Goal: Task Accomplishment & Management: Use online tool/utility

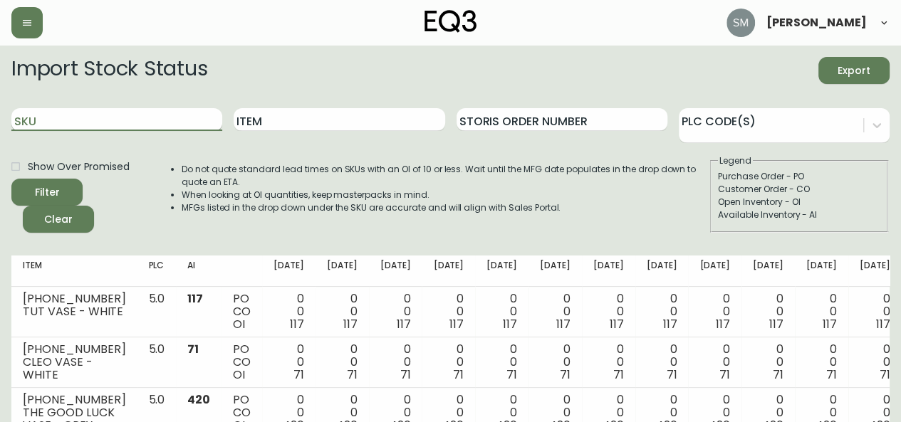
click at [204, 119] on input "SKU" at bounding box center [116, 119] width 211 height 23
type input "3380"
click at [11, 179] on button "Filter" at bounding box center [46, 192] width 71 height 27
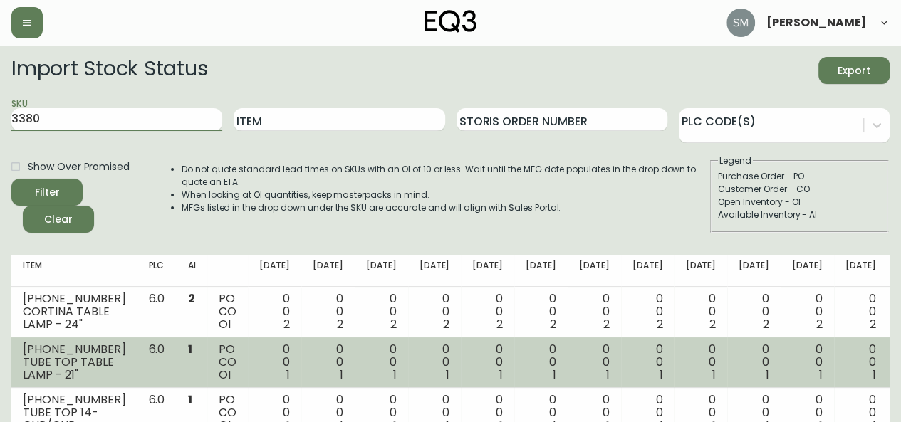
click at [200, 381] on td "1" at bounding box center [192, 363] width 31 height 51
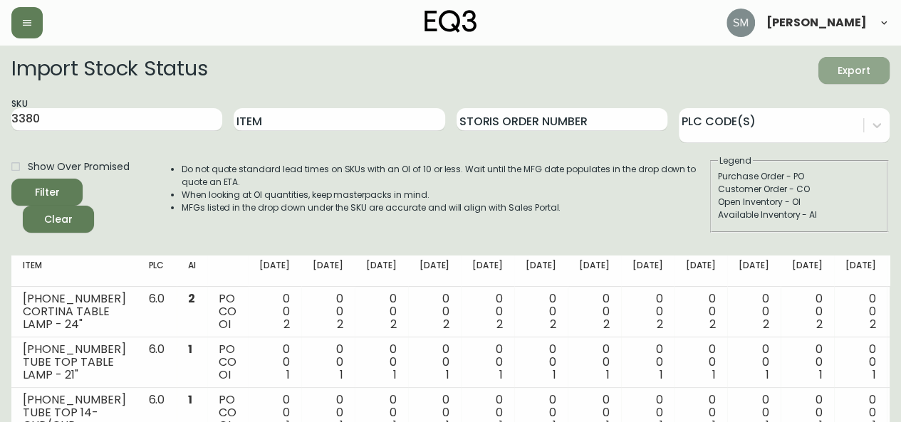
click at [854, 72] on span "Export" at bounding box center [854, 71] width 48 height 18
